Goal: Find specific page/section: Find specific page/section

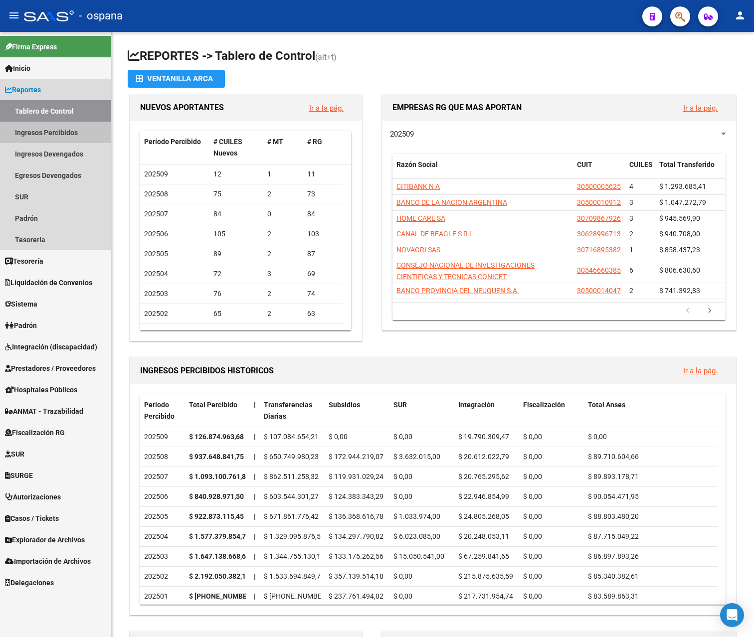
click at [60, 131] on link "Ingresos Percibidos" at bounding box center [55, 132] width 111 height 21
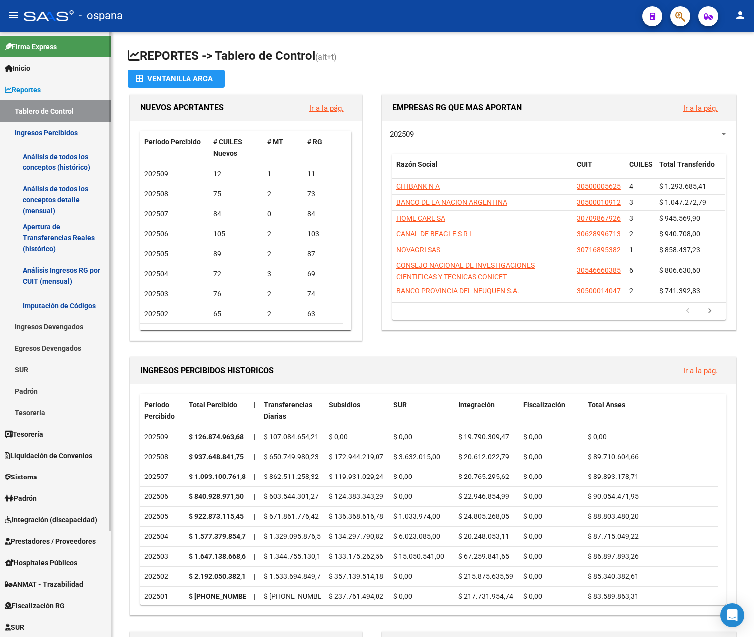
click at [67, 191] on link "Análisis de todos los conceptos detalle (mensual)" at bounding box center [55, 200] width 111 height 38
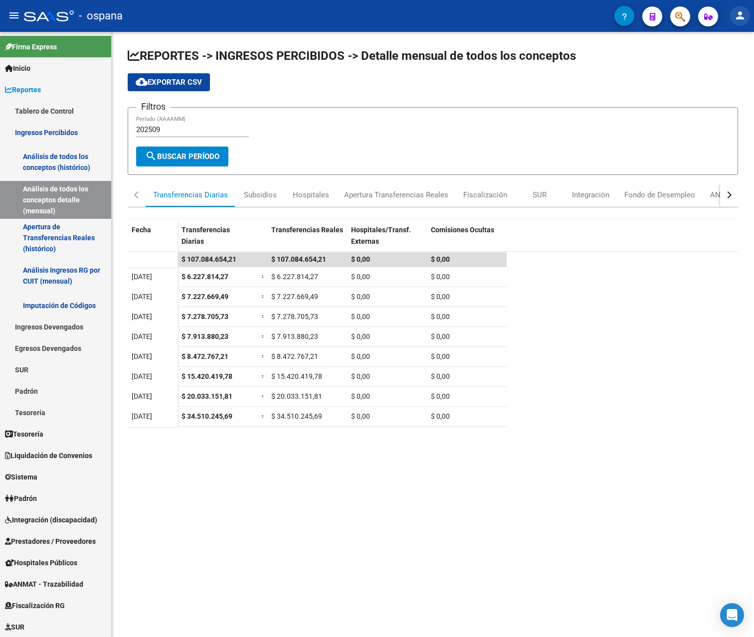
click at [731, 15] on button "person" at bounding box center [740, 16] width 20 height 20
click at [717, 60] on button "exit_to_app Salir" at bounding box center [719, 66] width 61 height 24
